Goal: Task Accomplishment & Management: Manage account settings

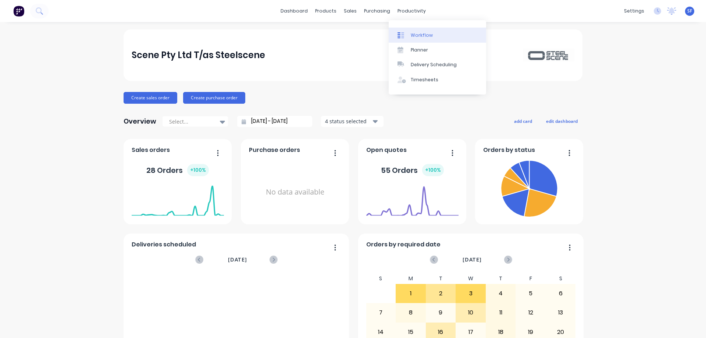
click at [424, 35] on div "Workflow" at bounding box center [422, 35] width 22 height 7
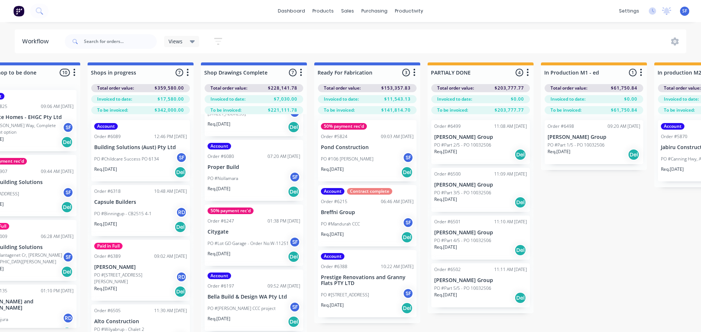
scroll to position [74, 0]
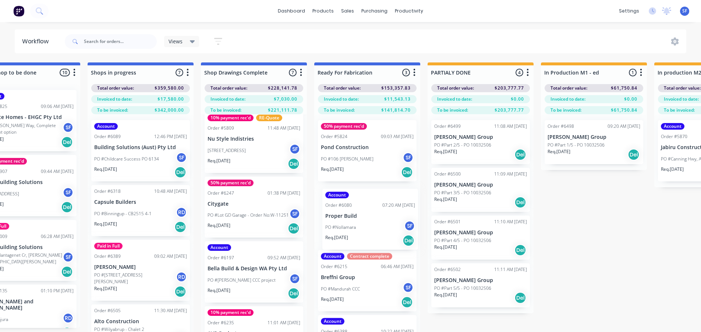
drag, startPoint x: 237, startPoint y: 214, endPoint x: 359, endPoint y: 229, distance: 122.6
click at [359, 229] on div "Submitted 4 Status colour #273444 hex #273444 Save Cancel Summaries Total order…" at bounding box center [206, 211] width 1867 height 296
click at [359, 230] on div "PO #Nollamara SF" at bounding box center [367, 224] width 93 height 14
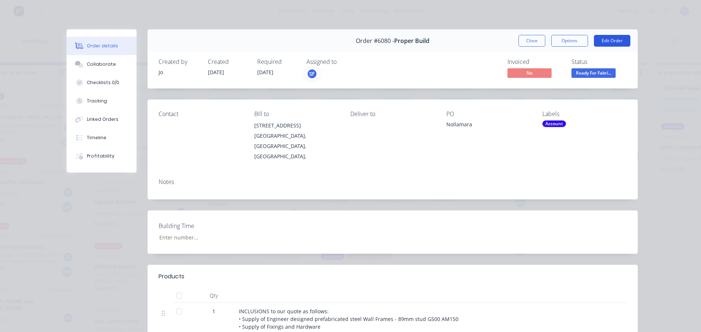
click at [605, 40] on button "Edit Order" at bounding box center [612, 41] width 36 height 12
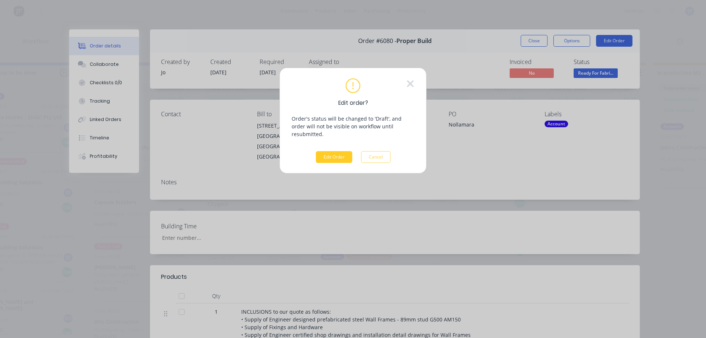
click at [326, 151] on button "Edit Order" at bounding box center [334, 157] width 36 height 12
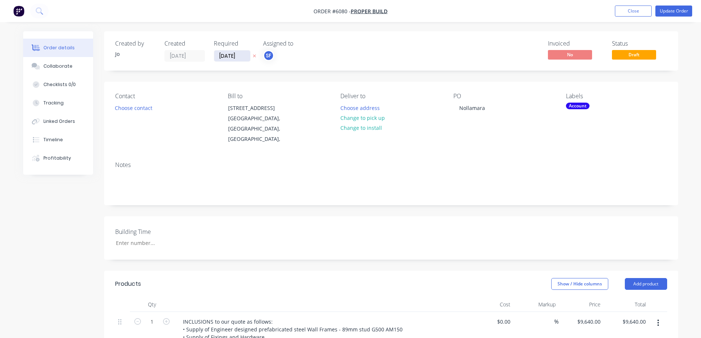
click at [233, 56] on input "[DATE]" at bounding box center [232, 55] width 36 height 11
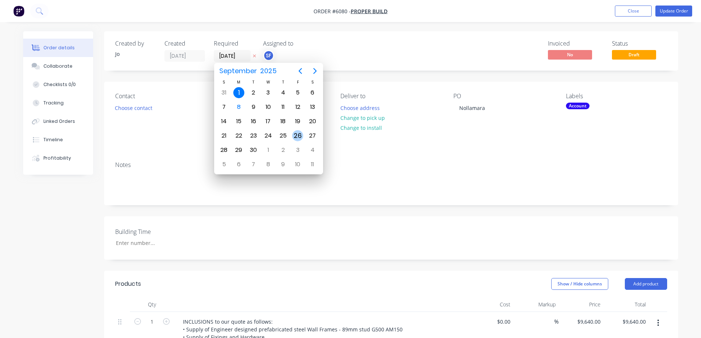
click at [297, 133] on div "26" at bounding box center [297, 135] width 11 height 11
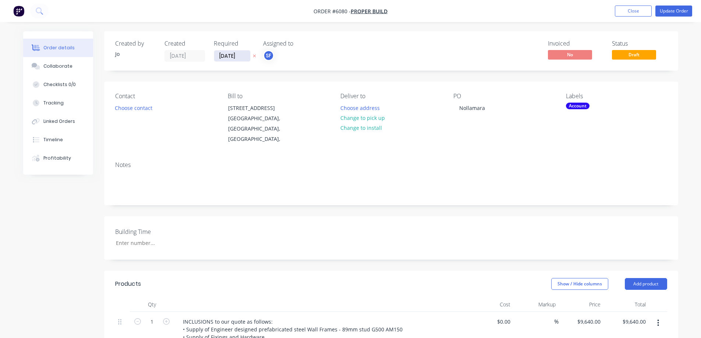
click at [245, 58] on input "[DATE]" at bounding box center [232, 55] width 36 height 11
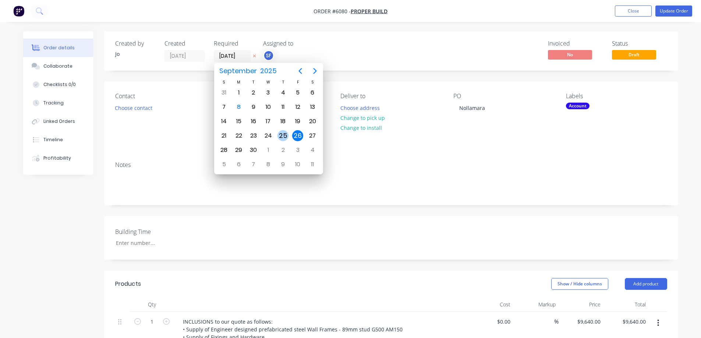
click at [285, 140] on div "25" at bounding box center [282, 135] width 11 height 11
type input "[DATE]"
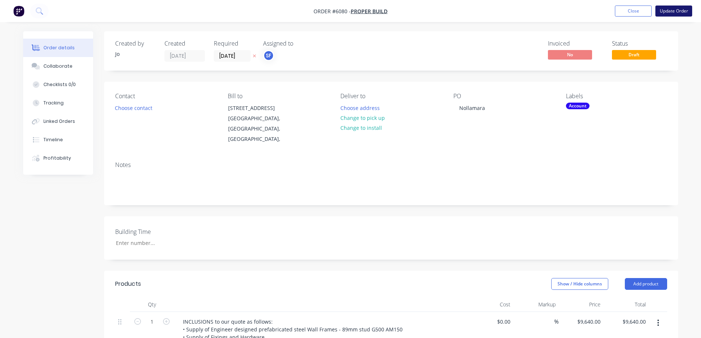
click at [670, 14] on button "Update Order" at bounding box center [673, 11] width 37 height 11
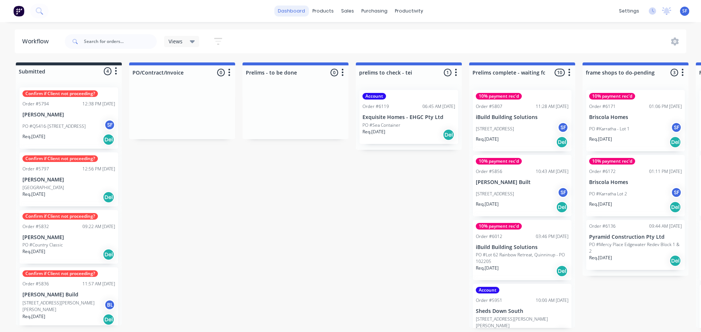
click at [285, 8] on link "dashboard" at bounding box center [291, 11] width 35 height 11
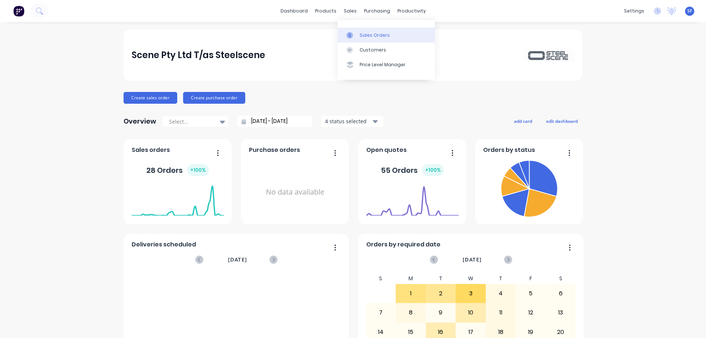
click at [370, 36] on div "Sales Orders" at bounding box center [375, 35] width 30 height 7
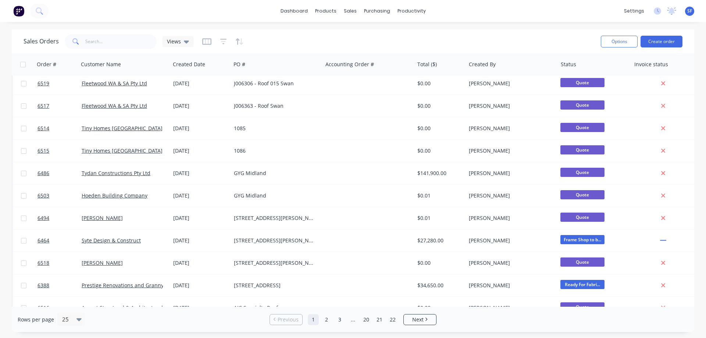
scroll to position [113, 0]
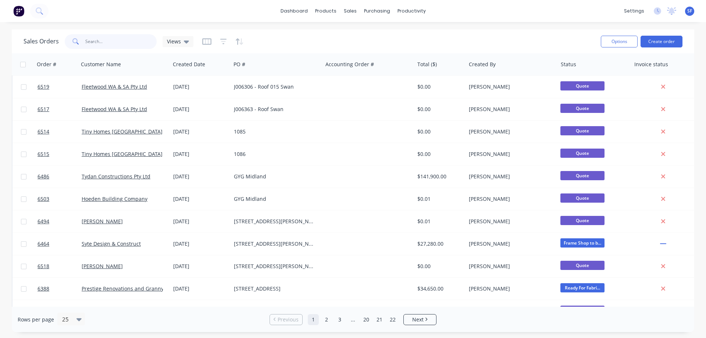
click at [99, 43] on input "text" at bounding box center [121, 41] width 72 height 15
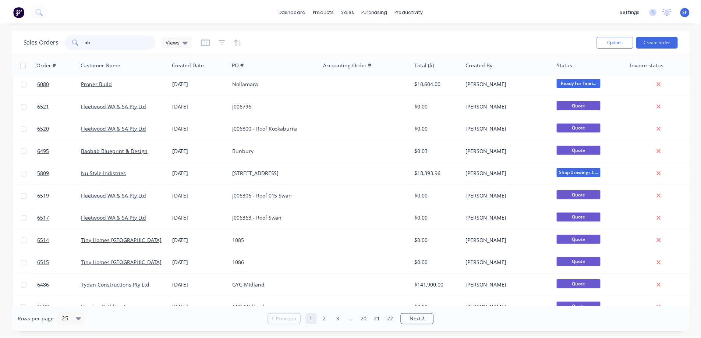
scroll to position [0, 0]
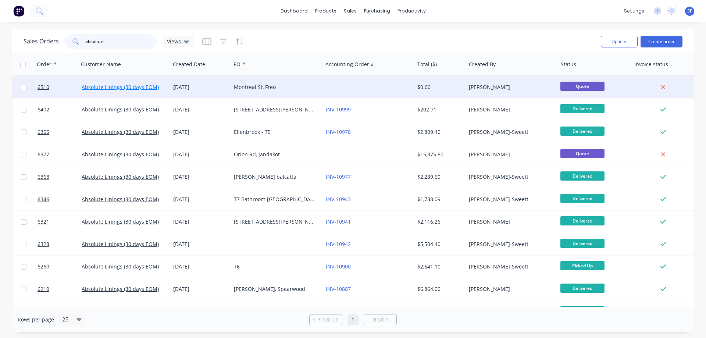
type input "absolute"
click at [140, 88] on link "Absolute Linings (30 days EOM)" at bounding box center [120, 86] width 77 height 7
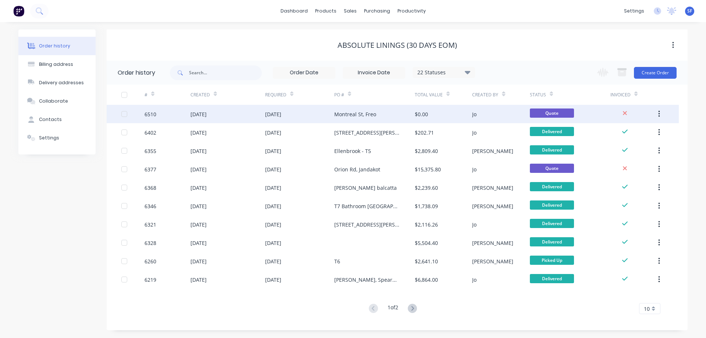
click at [205, 116] on div "[DATE]" at bounding box center [199, 114] width 16 height 8
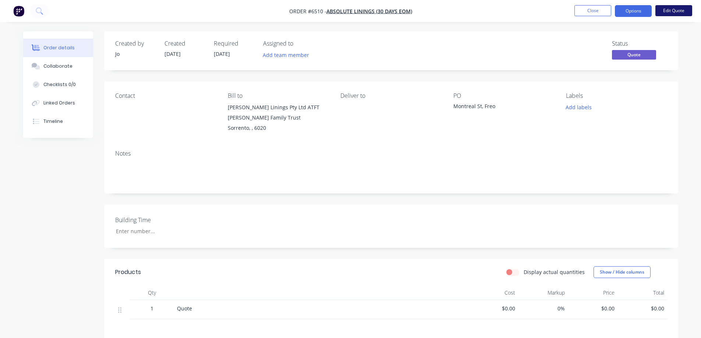
click at [673, 14] on button "Edit Quote" at bounding box center [673, 10] width 37 height 11
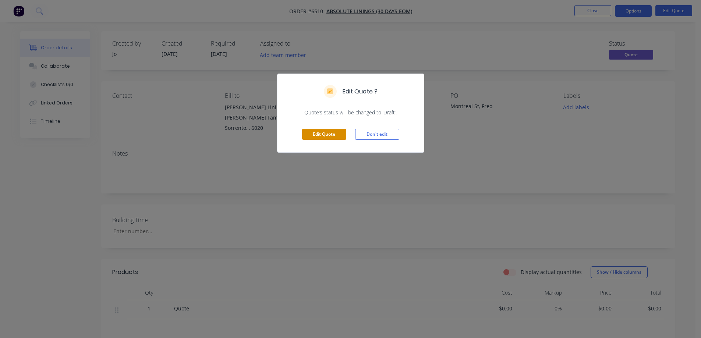
click at [318, 139] on button "Edit Quote" at bounding box center [324, 134] width 44 height 11
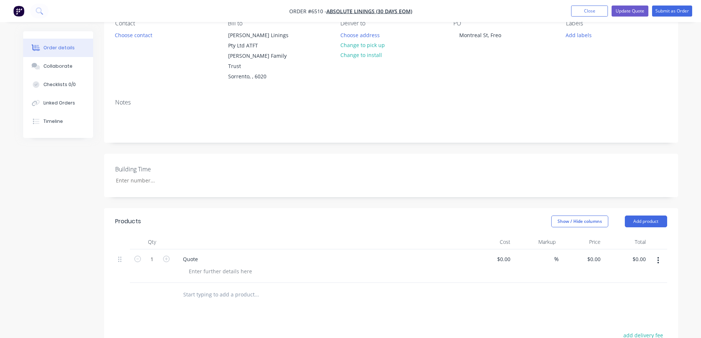
scroll to position [74, 0]
click at [509, 253] on input "0" at bounding box center [504, 258] width 17 height 11
type input "$99,015.00"
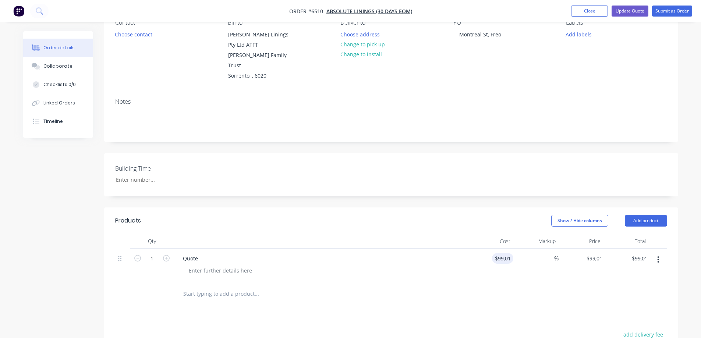
click at [536, 287] on div at bounding box center [391, 294] width 552 height 24
click at [633, 11] on button "Update Quote" at bounding box center [629, 11] width 37 height 11
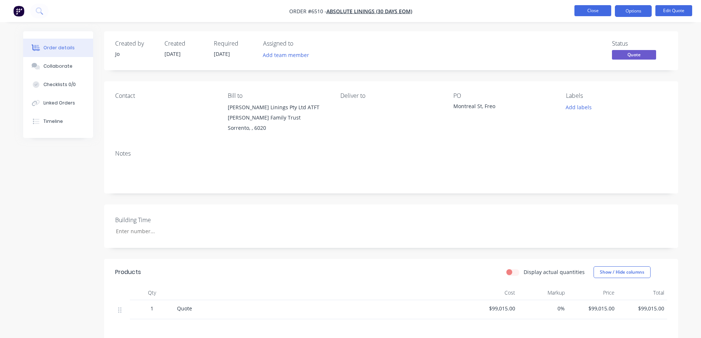
click at [589, 13] on button "Close" at bounding box center [592, 10] width 37 height 11
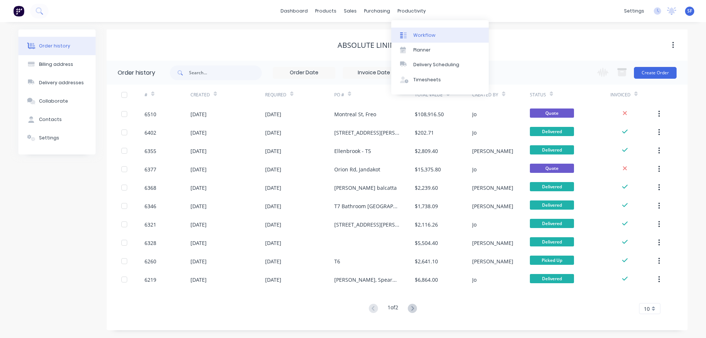
click at [426, 32] on div "Workflow" at bounding box center [424, 35] width 22 height 7
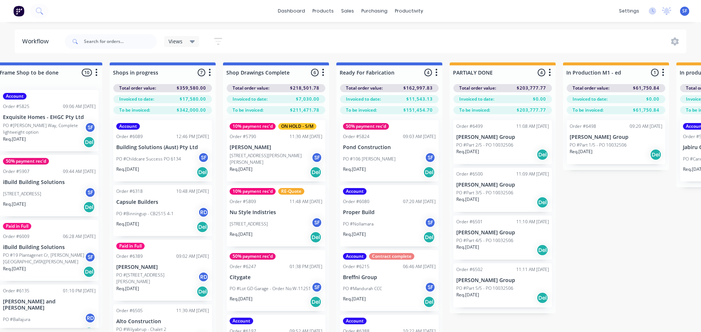
scroll to position [74, 0]
